Goal: Task Accomplishment & Management: Use online tool/utility

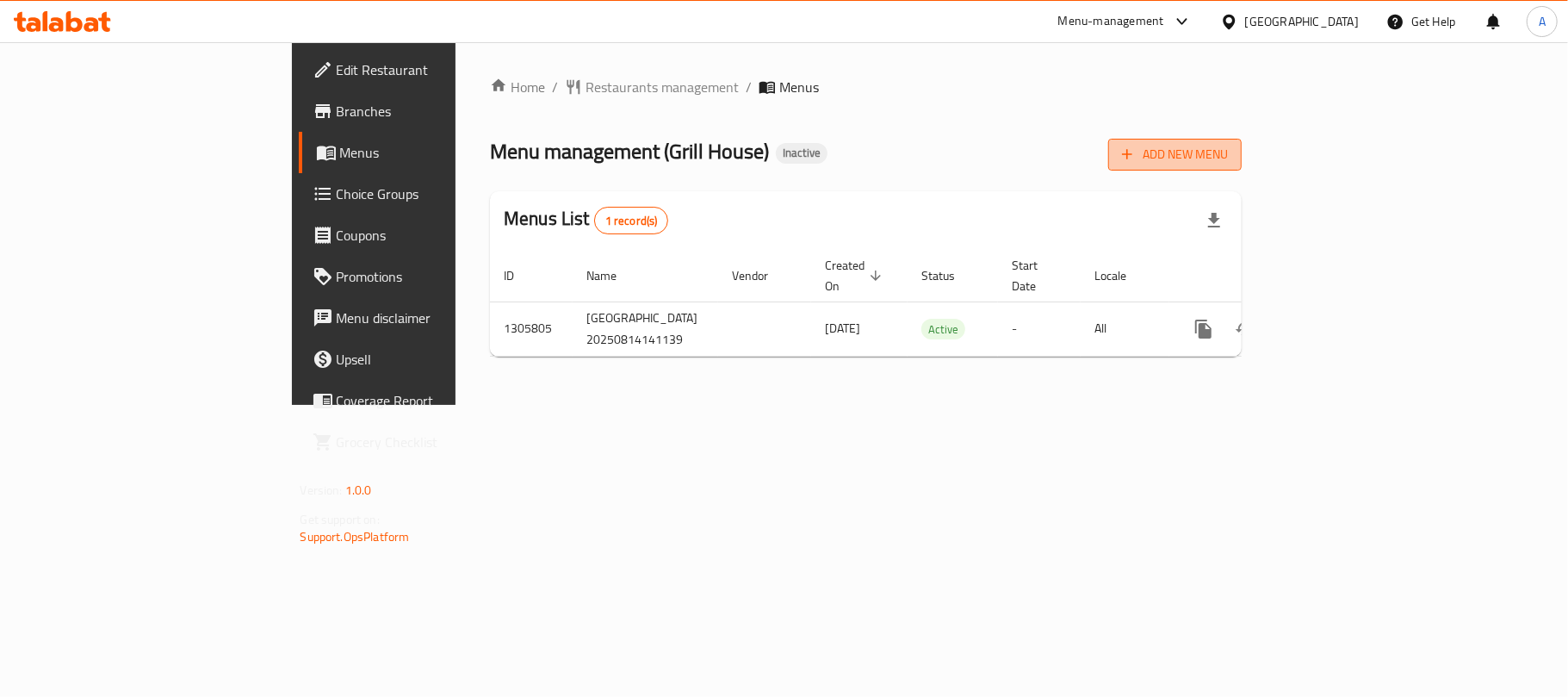
click at [1228, 157] on span "Add New Menu" at bounding box center [1175, 154] width 106 height 21
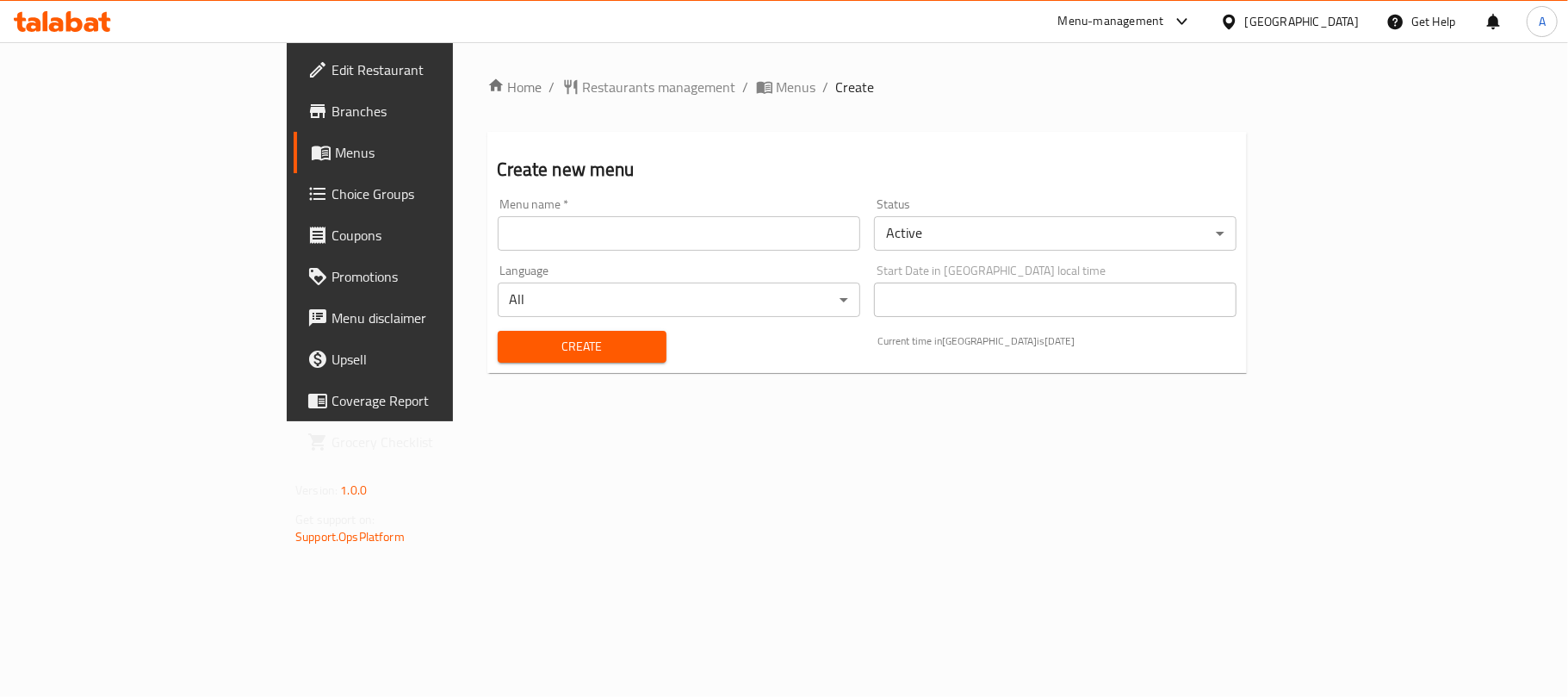
click at [605, 222] on input "text" at bounding box center [679, 234] width 362 height 35
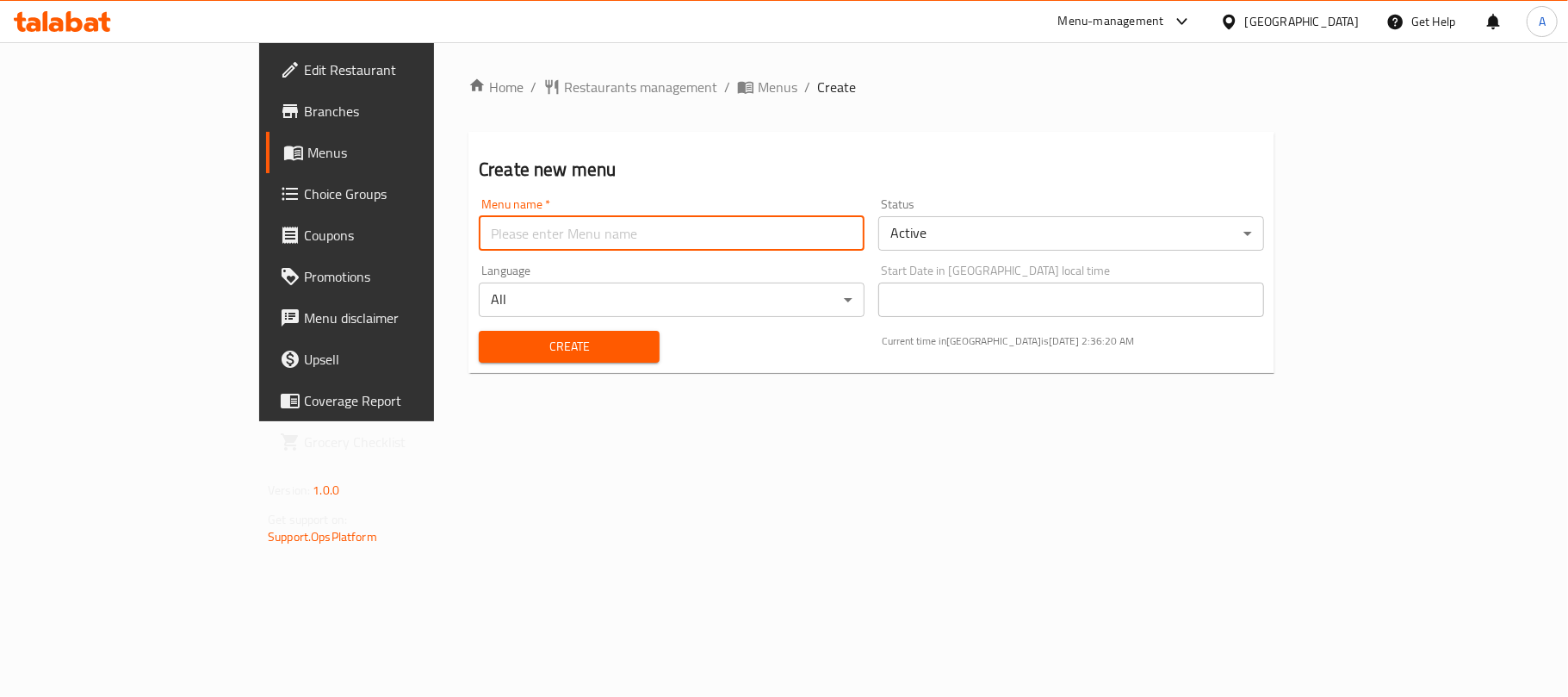
type input "Neww"
click at [493, 353] on span "Create" at bounding box center [569, 346] width 153 height 21
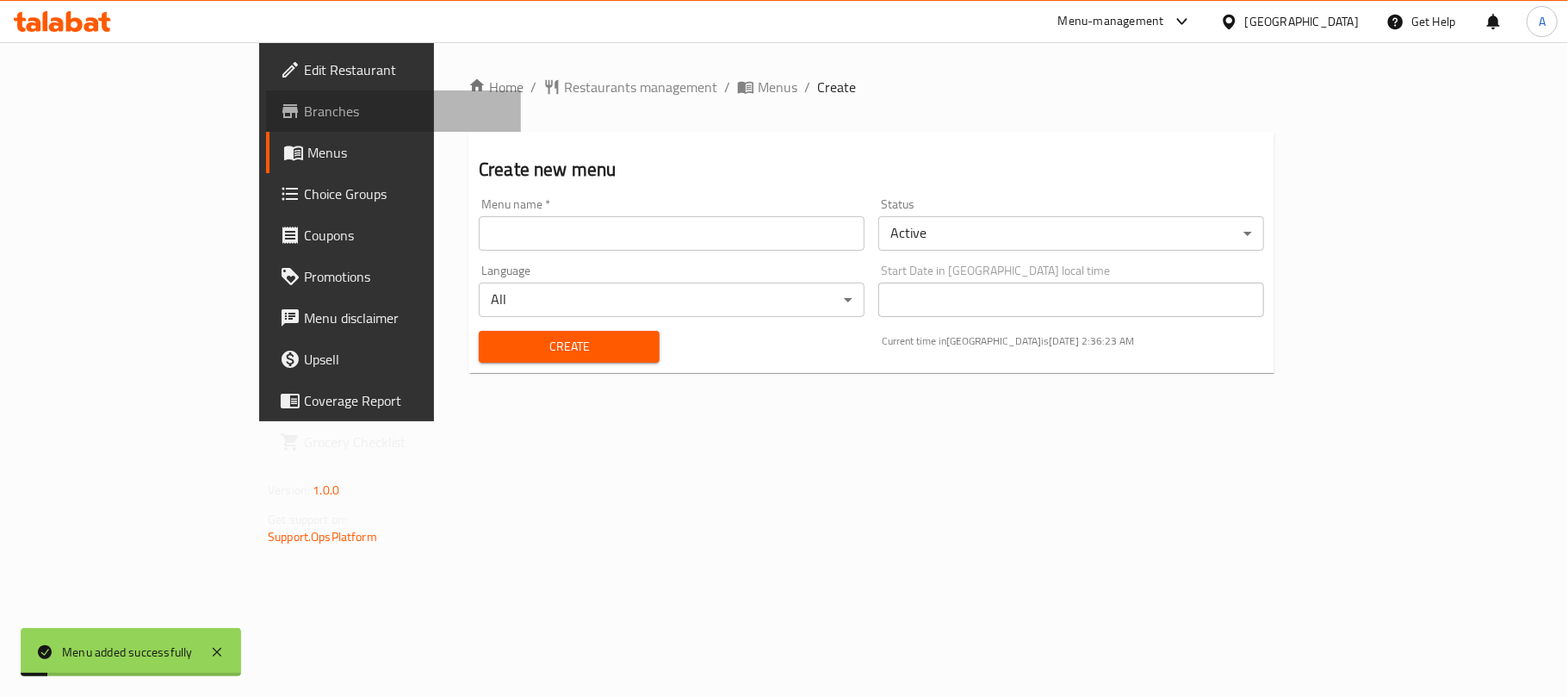
click at [266, 90] on link "Branches" at bounding box center [394, 110] width 255 height 41
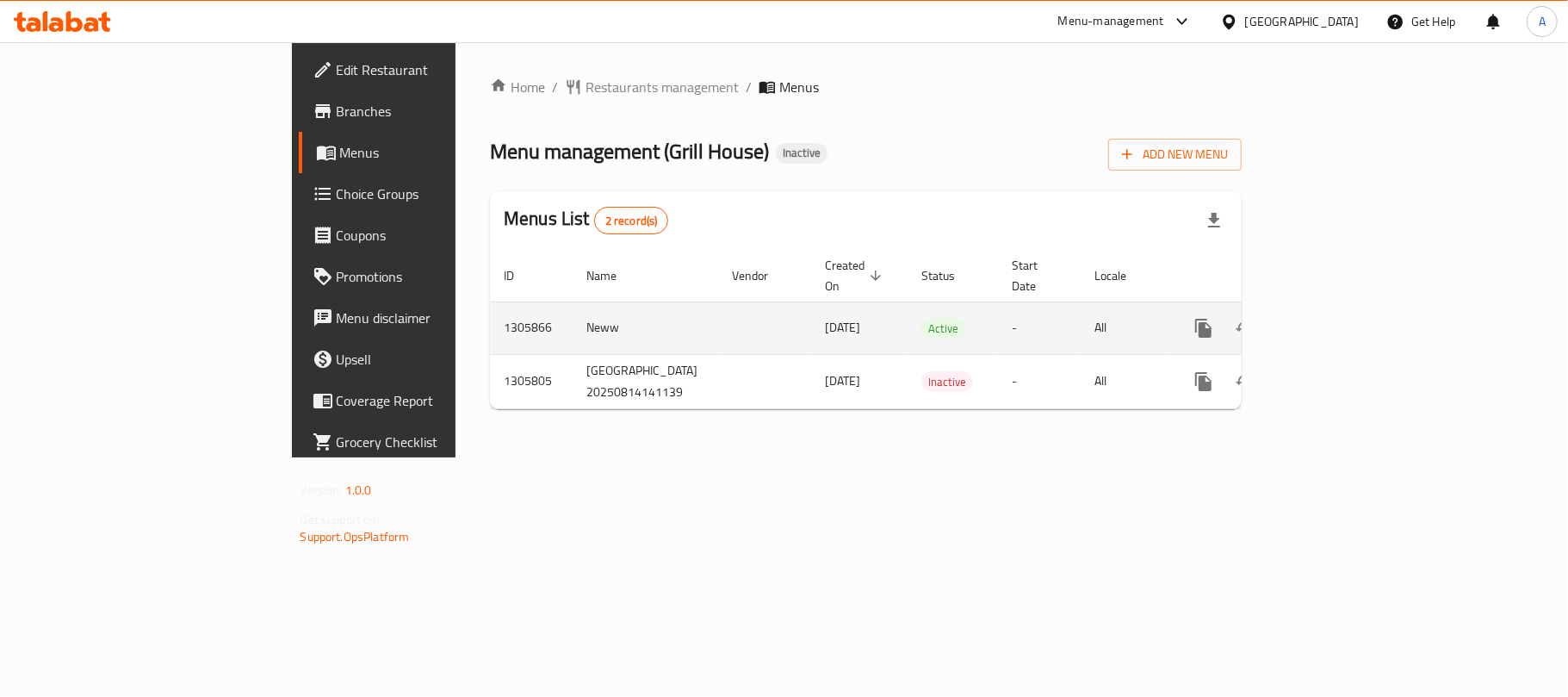
click at [1338, 318] on icon "enhanced table" at bounding box center [1328, 329] width 21 height 21
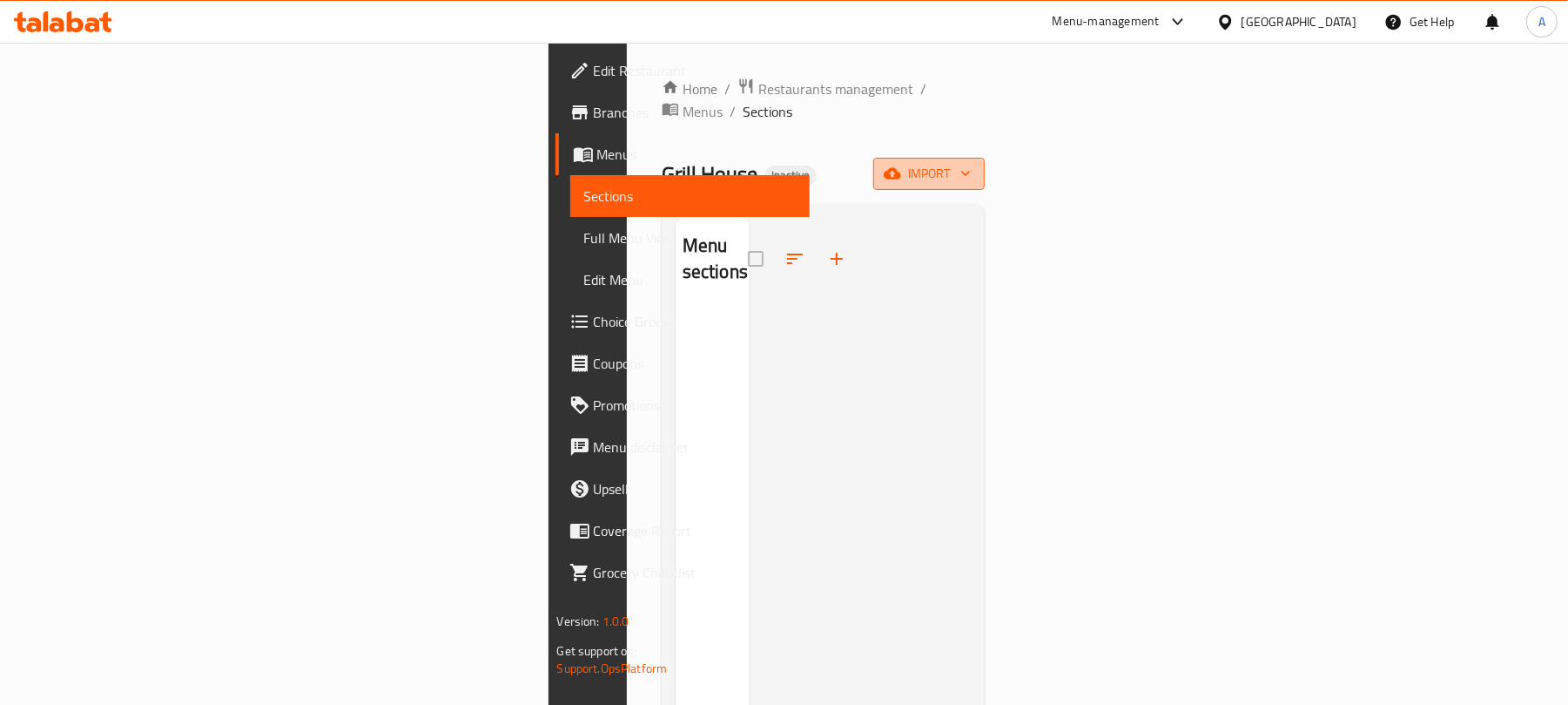
click at [971, 163] on span "import" at bounding box center [929, 174] width 83 height 21
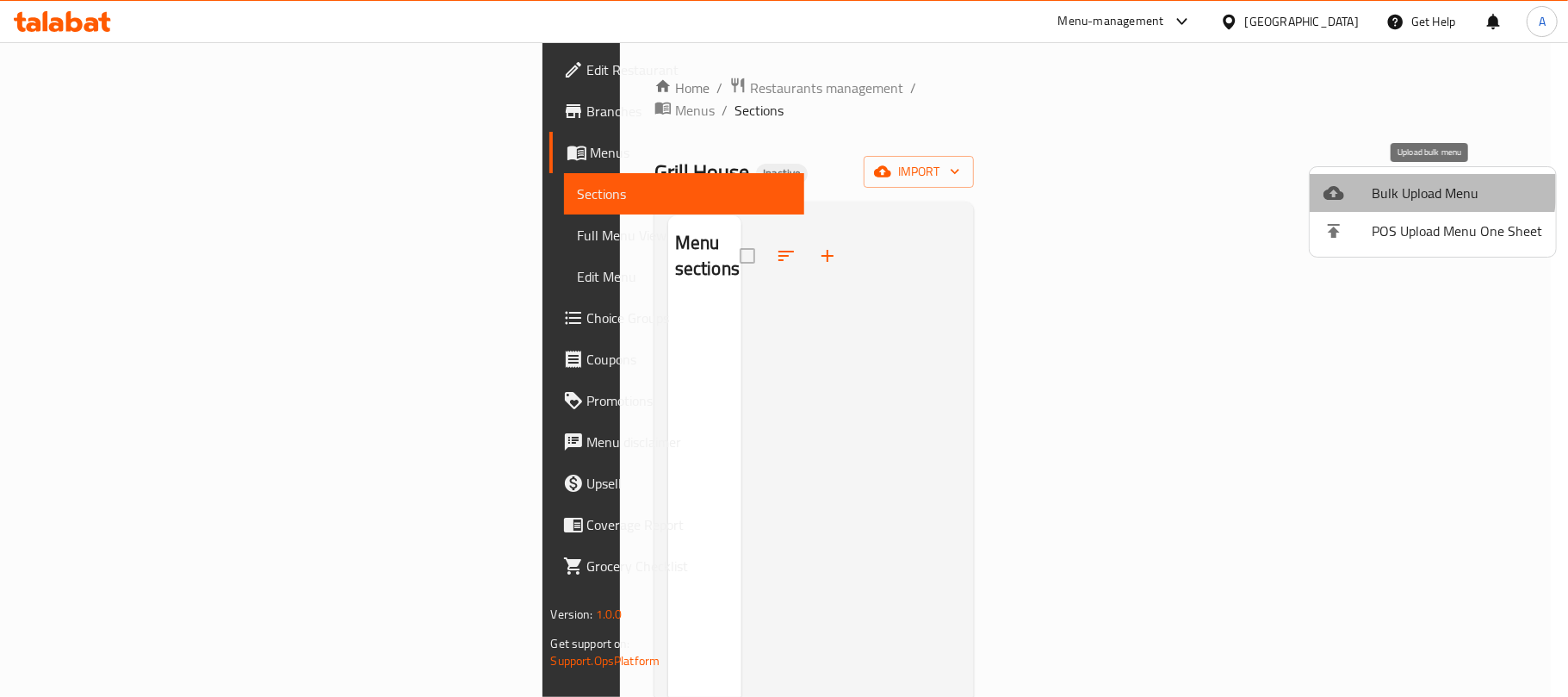
click at [1352, 177] on li "Bulk Upload Menu" at bounding box center [1433, 194] width 246 height 38
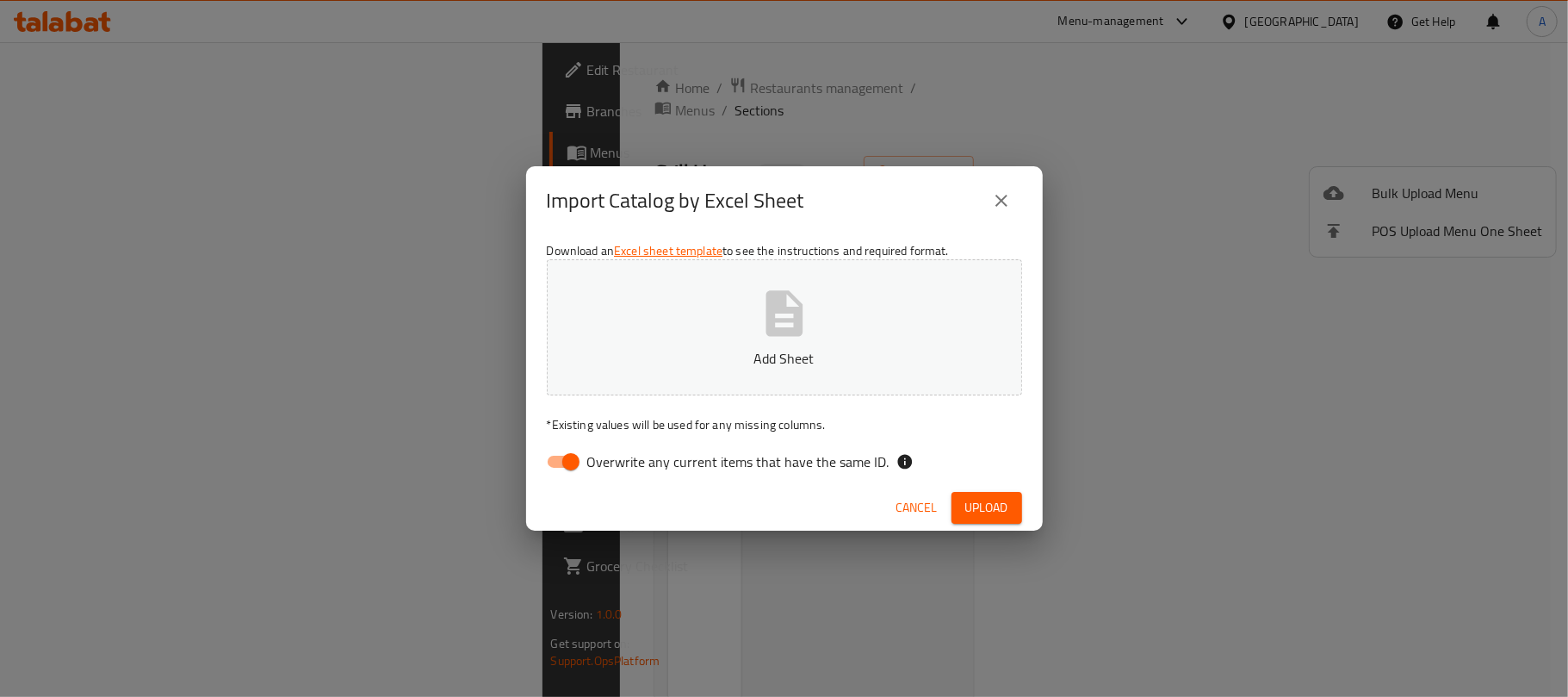
click at [813, 474] on label "Overwrite any current items that have the same ID." at bounding box center [714, 462] width 353 height 33
click at [620, 474] on input "Overwrite any current items that have the same ID." at bounding box center [571, 462] width 98 height 33
checkbox input "false"
click at [813, 317] on button "Add Sheet" at bounding box center [785, 327] width 475 height 136
click at [982, 490] on div "Cancel Upload" at bounding box center [784, 508] width 517 height 46
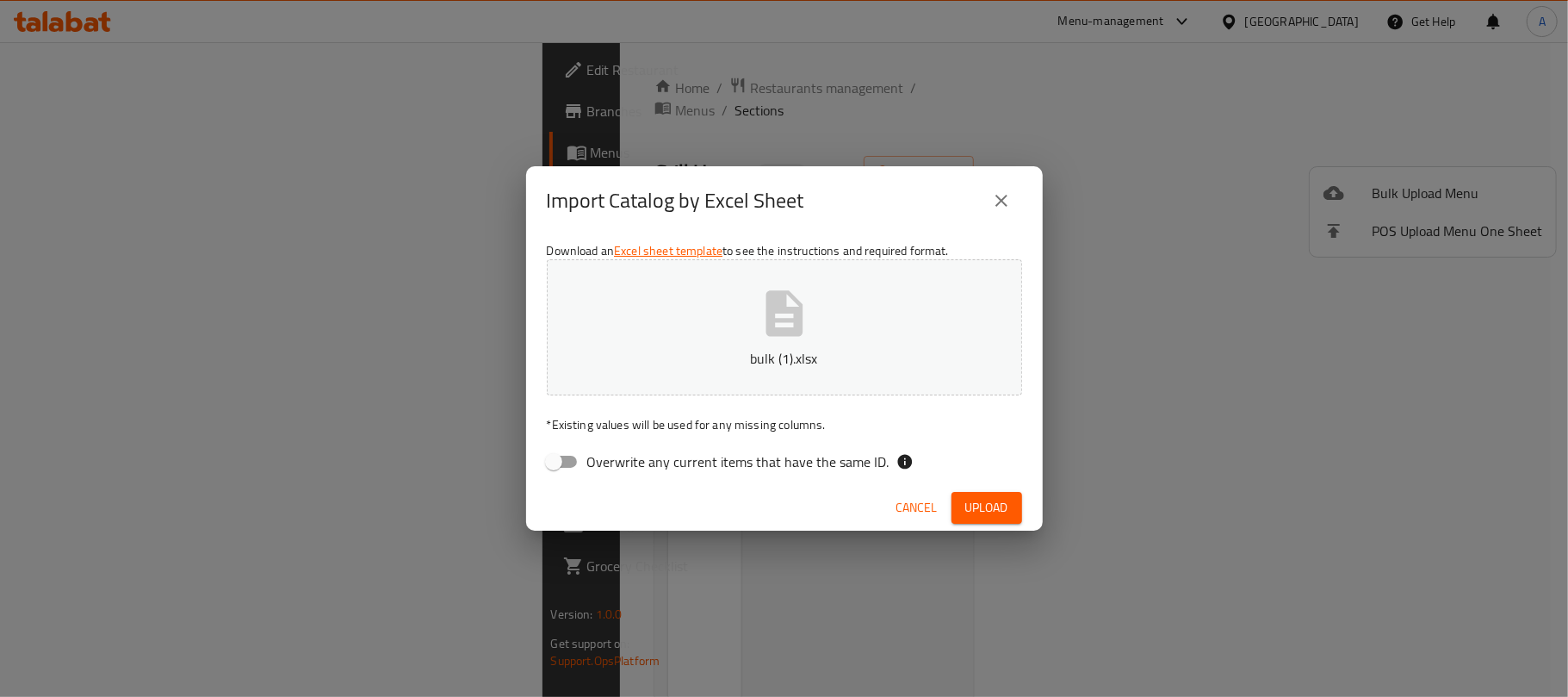
click at [982, 497] on span "Upload" at bounding box center [986, 507] width 43 height 21
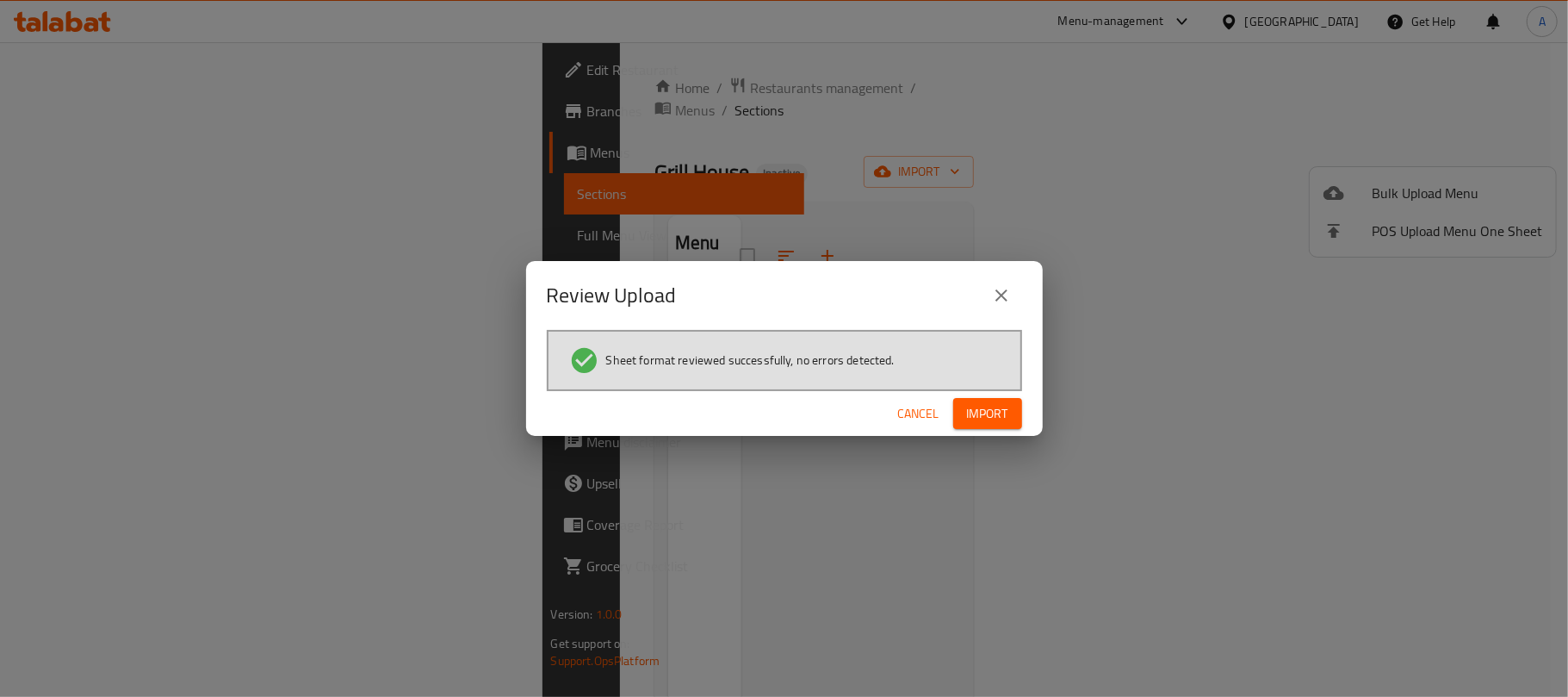
click at [996, 422] on span "Import" at bounding box center [987, 414] width 41 height 21
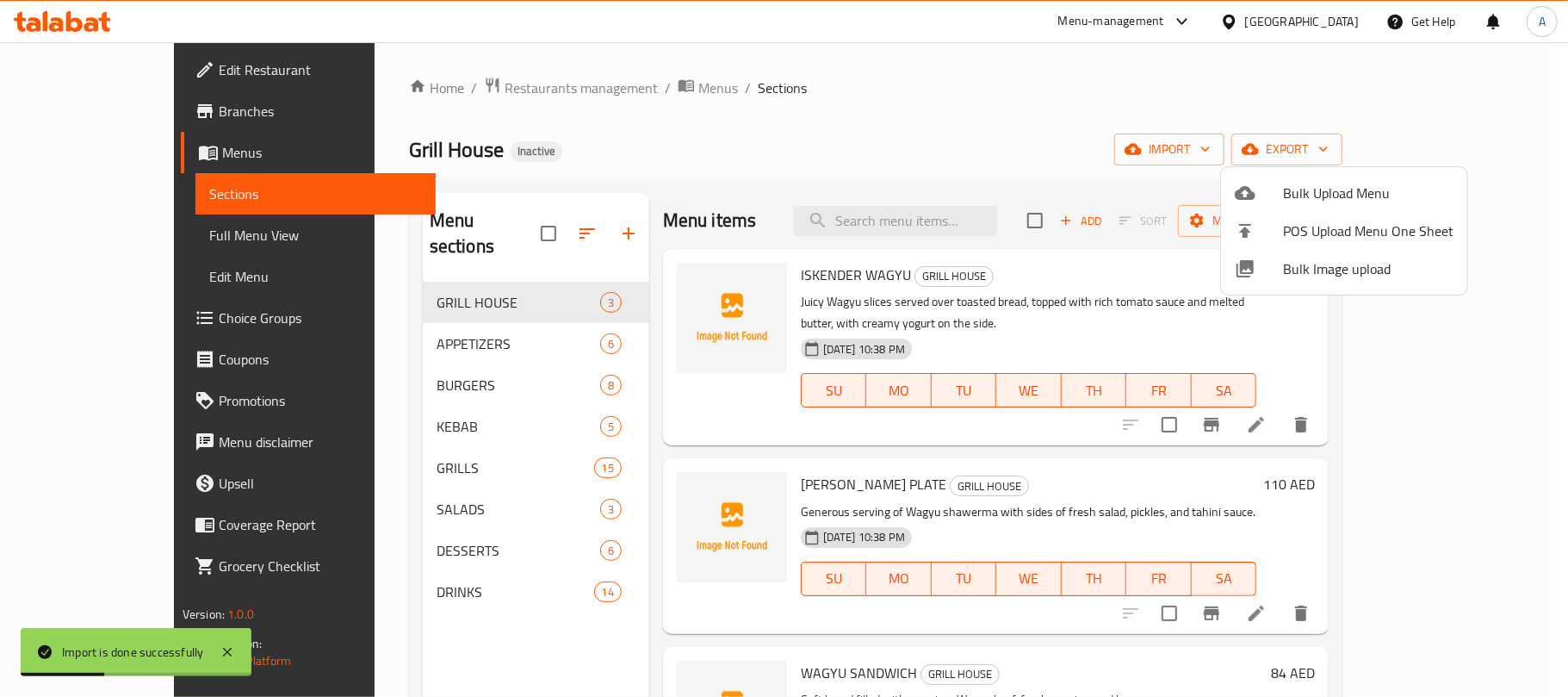
click at [917, 140] on div at bounding box center [784, 348] width 1568 height 697
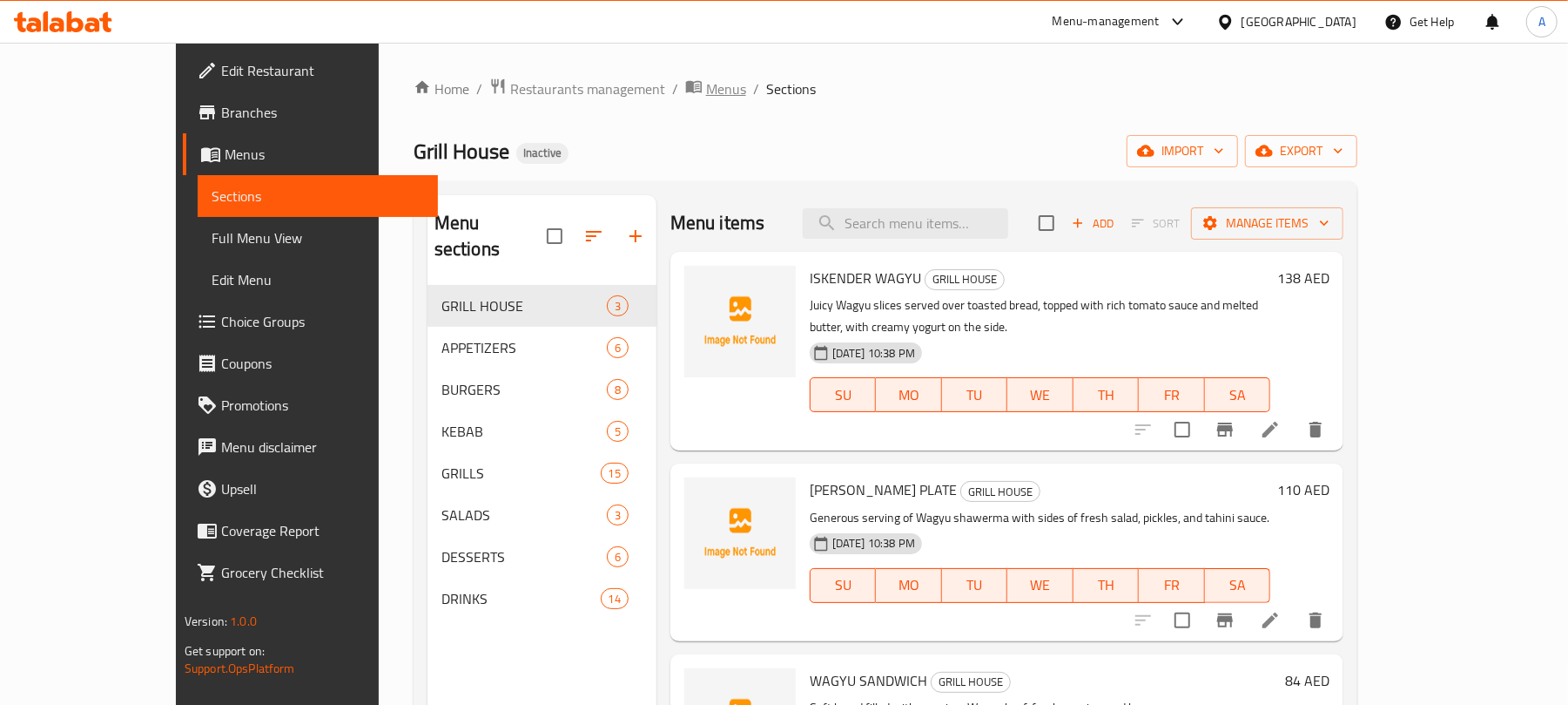
click at [706, 89] on span "Menus" at bounding box center [726, 89] width 40 height 21
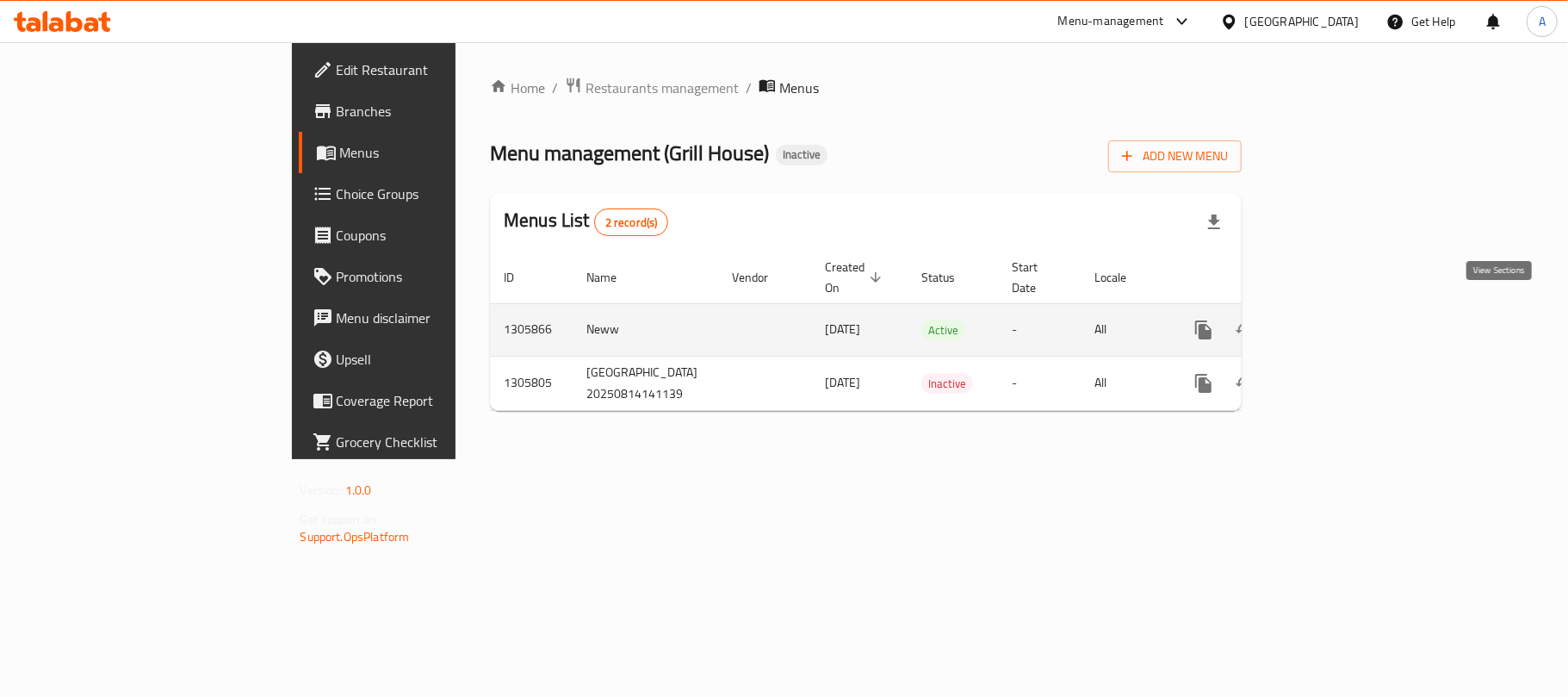
click at [1338, 319] on icon "enhanced table" at bounding box center [1328, 330] width 21 height 21
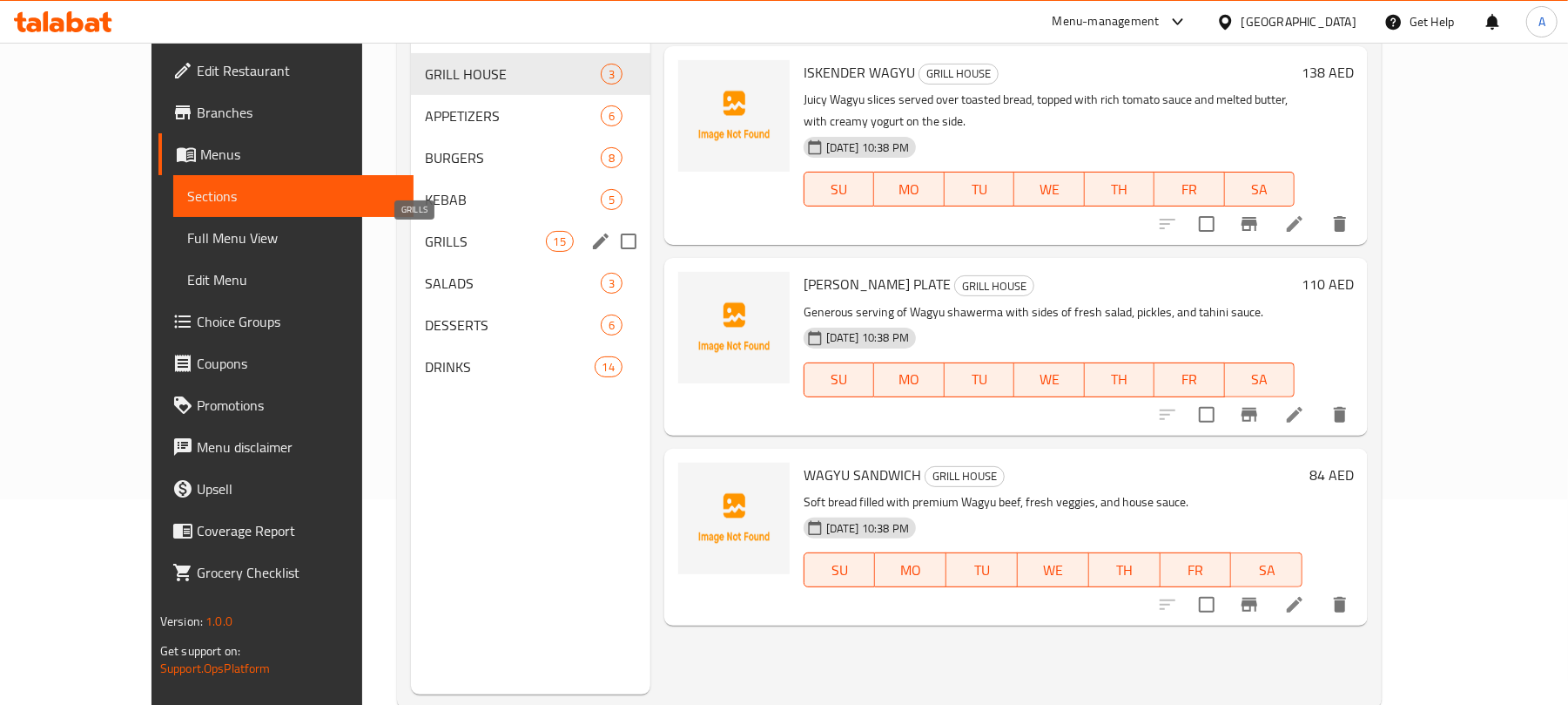
scroll to position [129, 0]
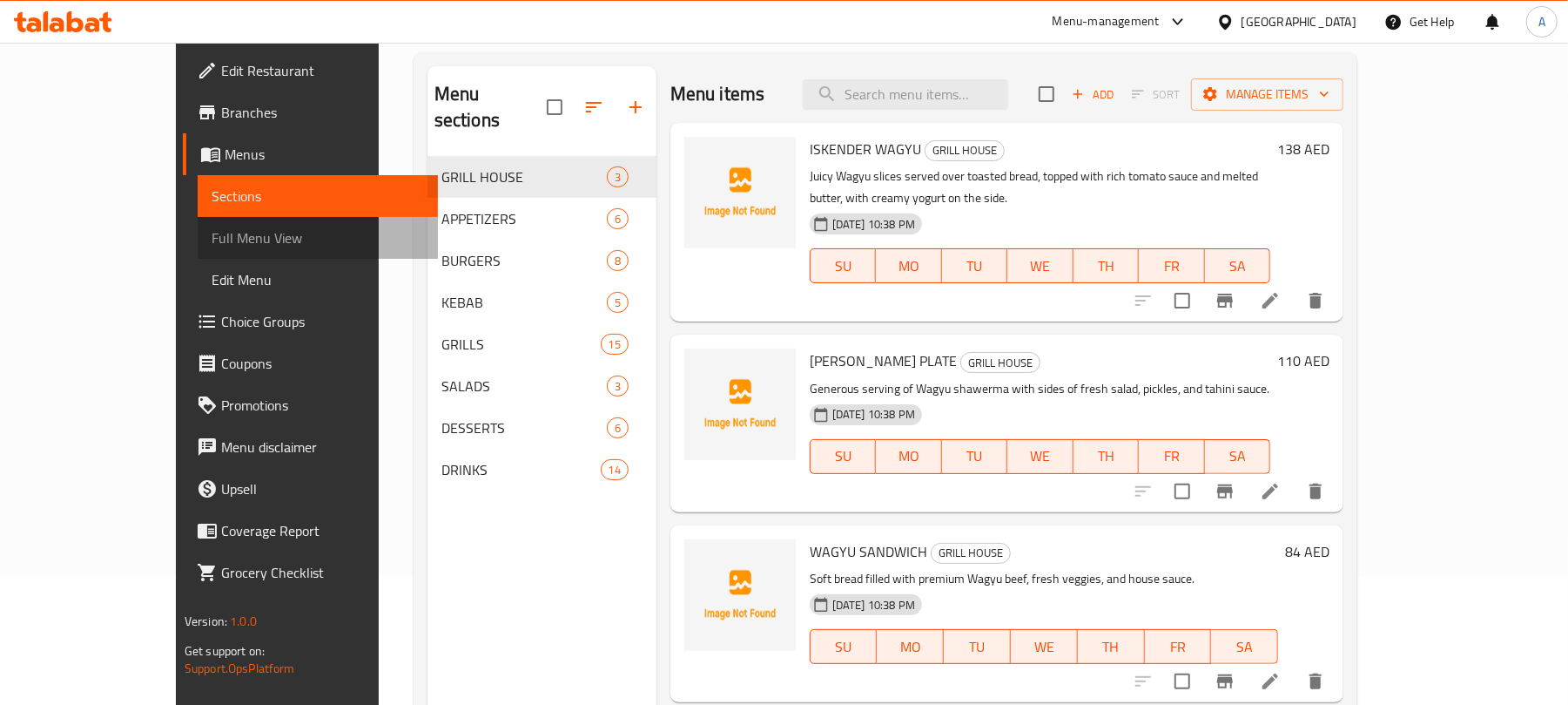
click at [211, 241] on span "Full Menu View" at bounding box center [317, 239] width 212 height 21
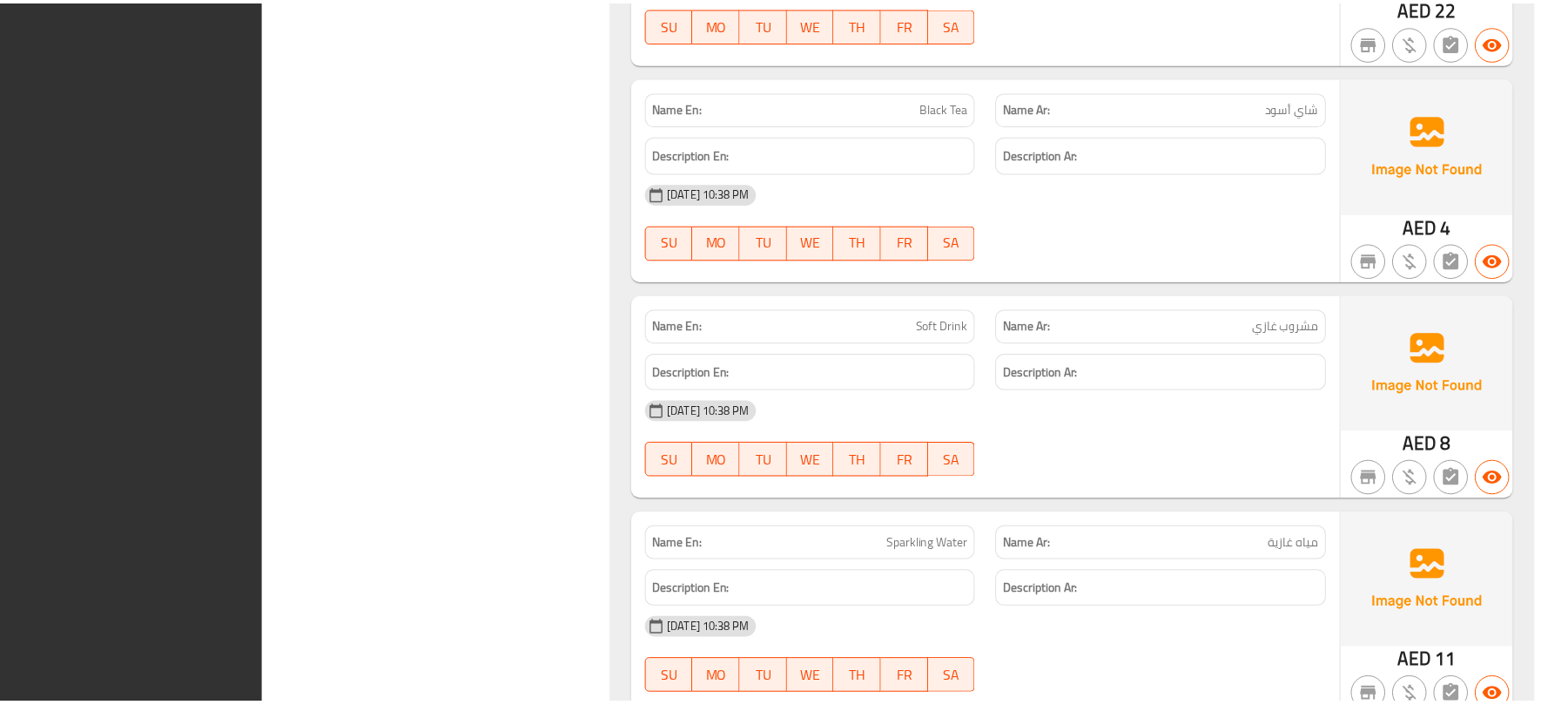
scroll to position [13553, 0]
